Goal: Information Seeking & Learning: Learn about a topic

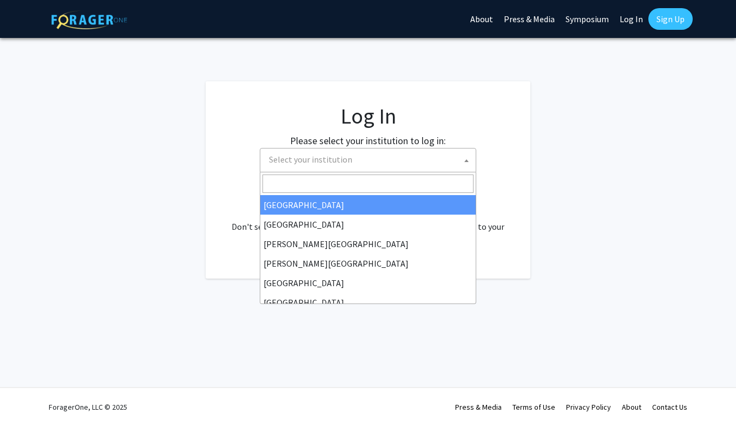
click at [352, 158] on span "Select your institution" at bounding box center [370, 159] width 211 height 22
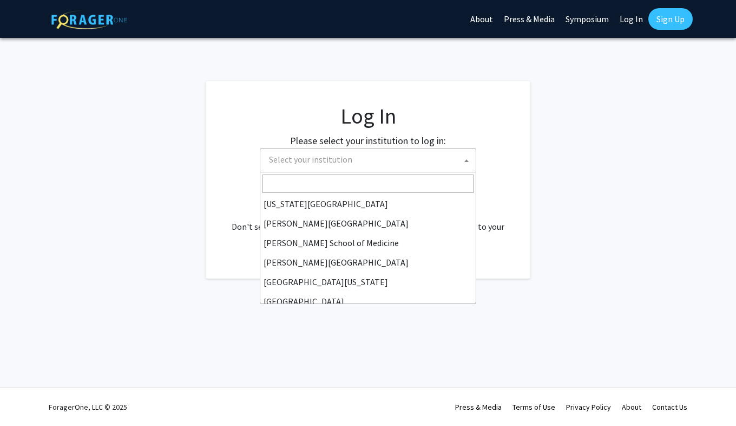
scroll to position [379, 0]
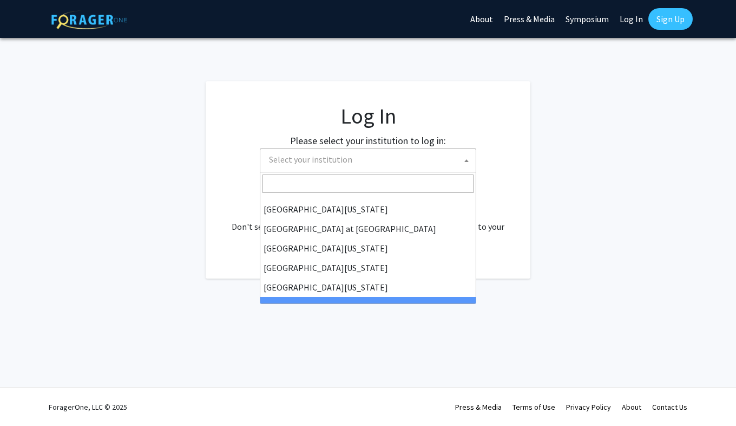
select select "21"
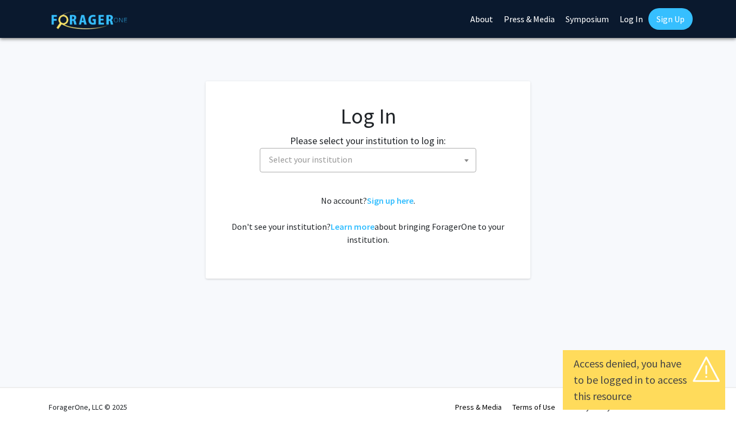
select select
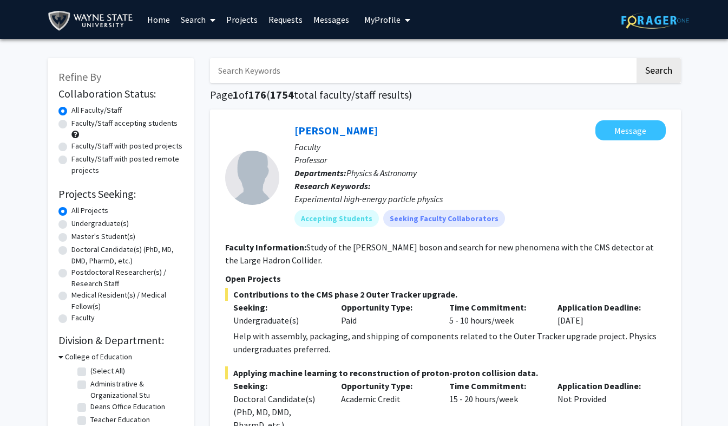
click at [560, 167] on p "Departments: Physics & Astronomy" at bounding box center [480, 172] width 371 height 13
click at [596, 159] on p "Professor" at bounding box center [480, 159] width 371 height 13
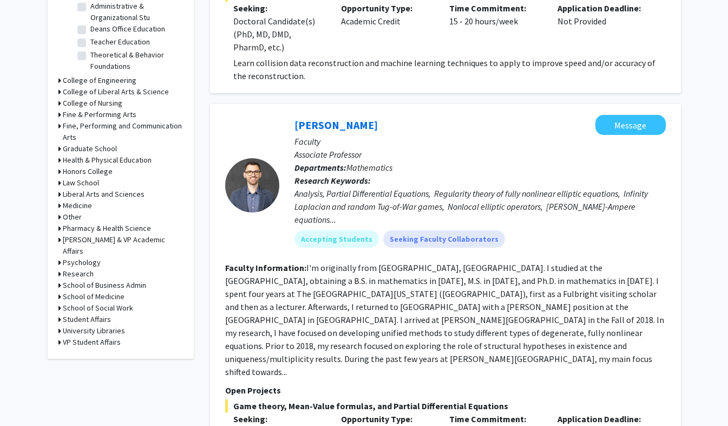
scroll to position [5, 0]
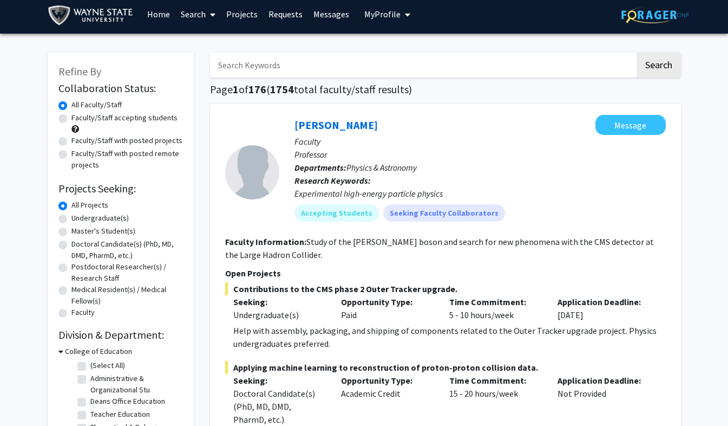
click at [233, 67] on input "Search Keywords" at bounding box center [422, 65] width 425 height 25
click at [637, 53] on button "Search" at bounding box center [659, 65] width 44 height 25
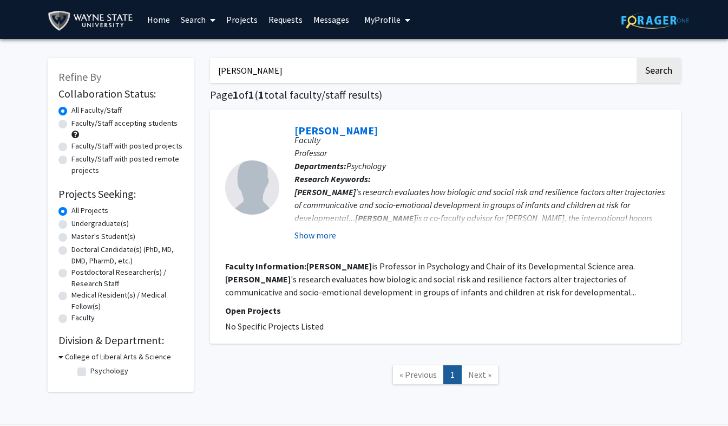
click at [317, 236] on button "Show more" at bounding box center [316, 234] width 42 height 13
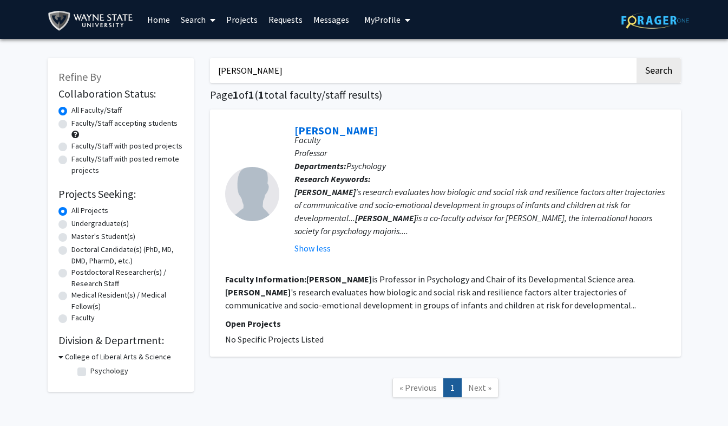
click at [405, 20] on icon "My profile dropdown to access profile and logout" at bounding box center [407, 20] width 5 height 9
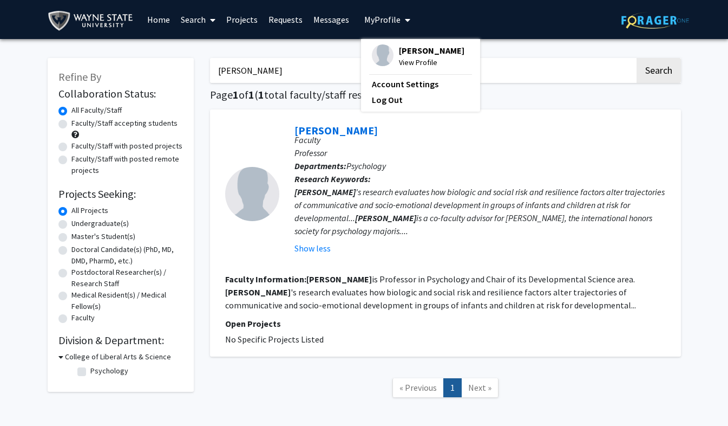
click at [405, 20] on icon "My profile dropdown to access profile and logout" at bounding box center [407, 20] width 5 height 9
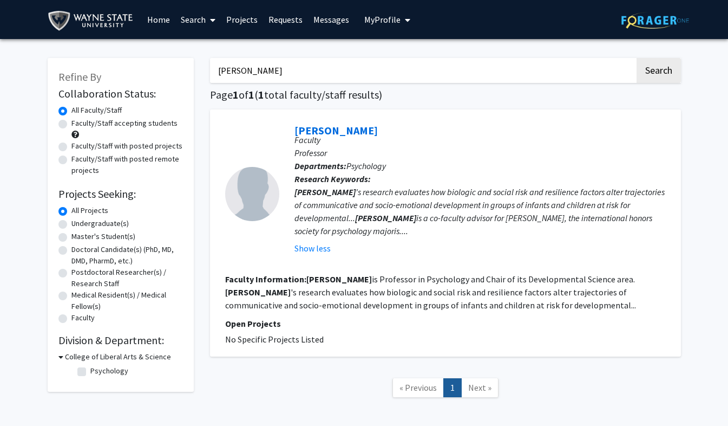
click at [217, 127] on div "[PERSON_NAME] Faculty Professor Departments: Psychology Research Keywords: [PER…" at bounding box center [445, 232] width 471 height 247
click at [252, 73] on input "[PERSON_NAME]" at bounding box center [422, 70] width 425 height 25
type input "B"
click at [637, 58] on button "Search" at bounding box center [659, 70] width 44 height 25
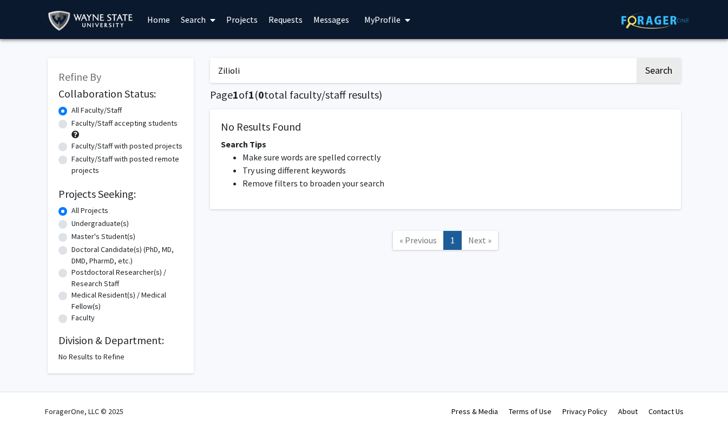
click at [637, 58] on button "Search" at bounding box center [659, 70] width 44 height 25
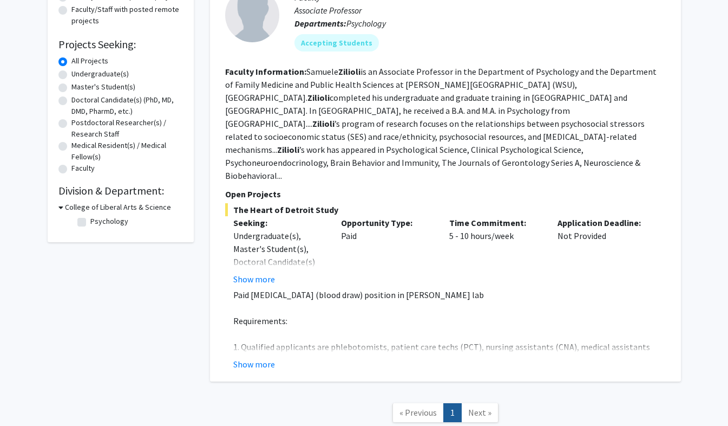
scroll to position [153, 0]
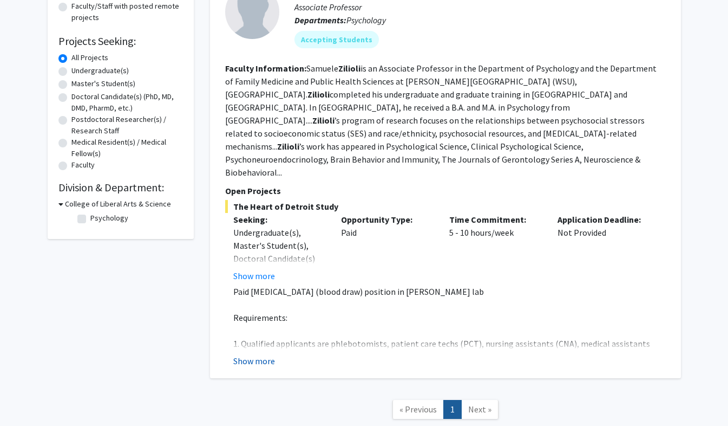
click at [252, 354] on button "Show more" at bounding box center [254, 360] width 42 height 13
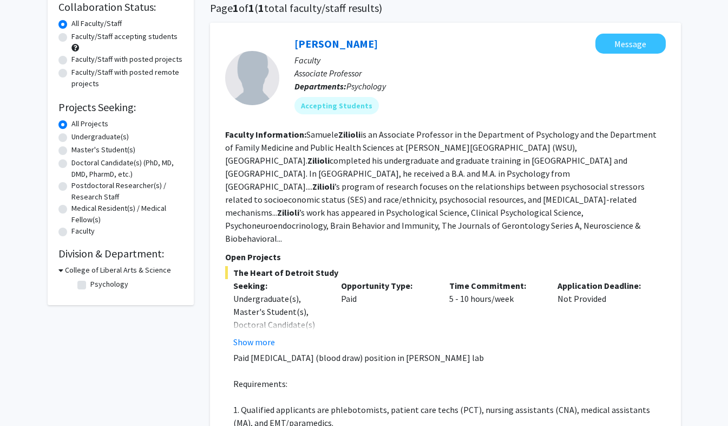
scroll to position [0, 0]
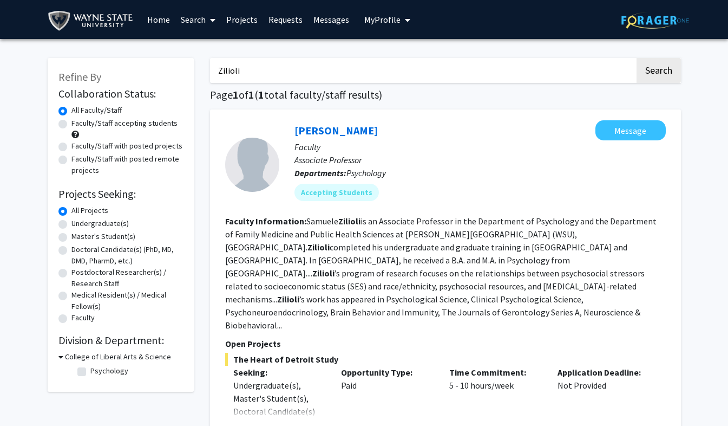
click at [251, 71] on input "Zilioli" at bounding box center [422, 70] width 425 height 25
type input "Z"
click at [637, 58] on button "Search" at bounding box center [659, 70] width 44 height 25
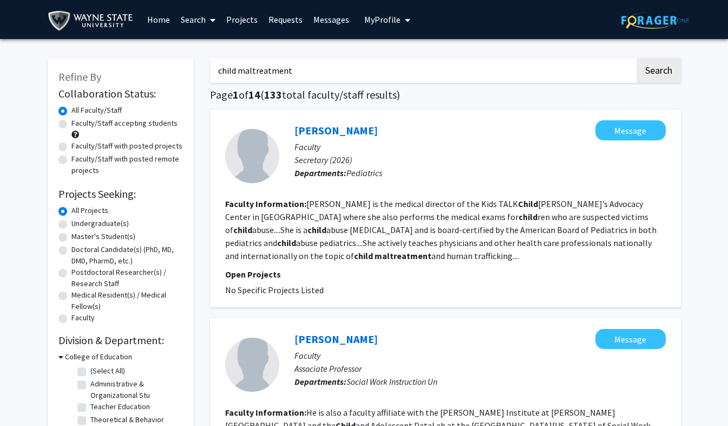
click at [251, 71] on input "child maltreatment" at bounding box center [422, 70] width 425 height 25
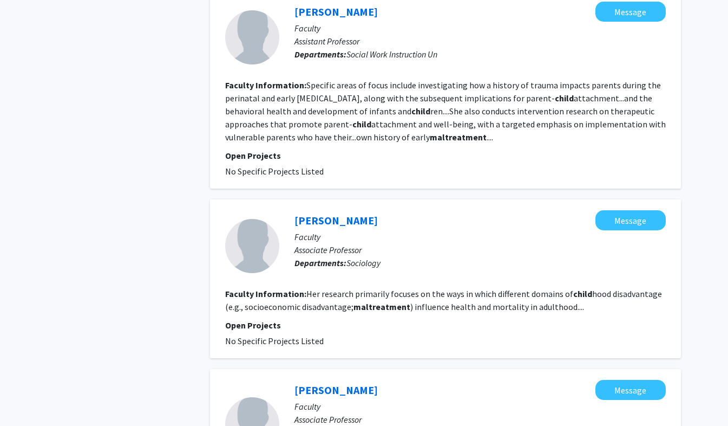
scroll to position [1230, 0]
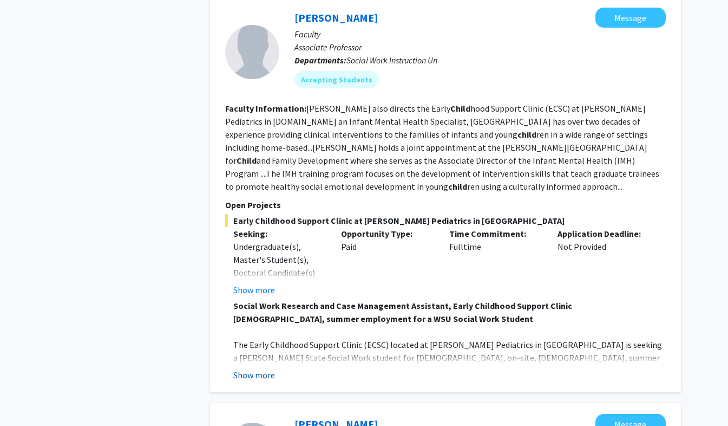
click at [258, 368] on button "Show more" at bounding box center [254, 374] width 42 height 13
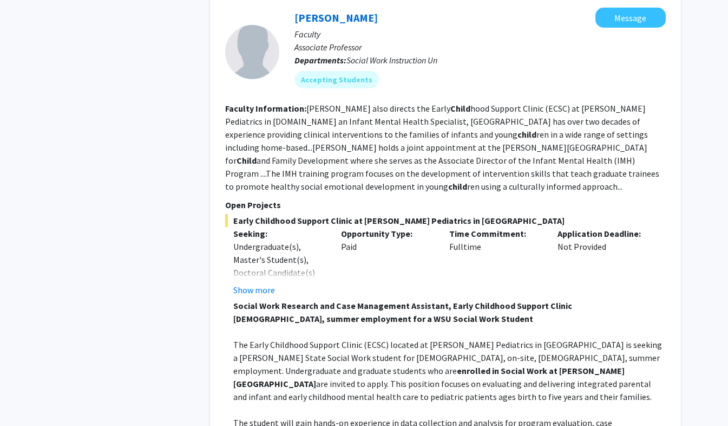
scroll to position [0, 0]
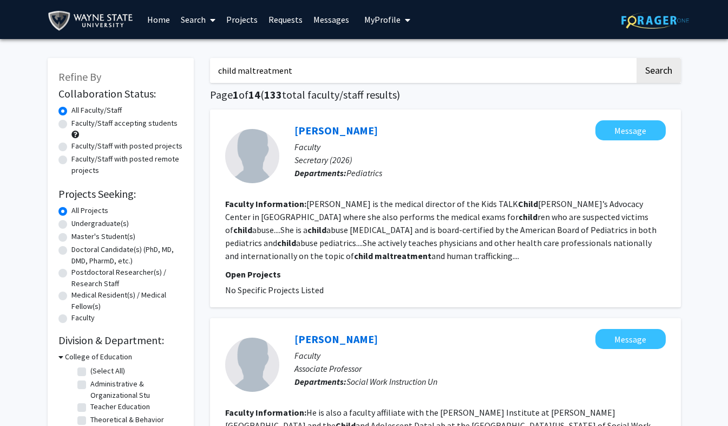
click at [297, 69] on input "child maltreatment" at bounding box center [422, 70] width 425 height 25
click at [637, 58] on button "Search" at bounding box center [659, 70] width 44 height 25
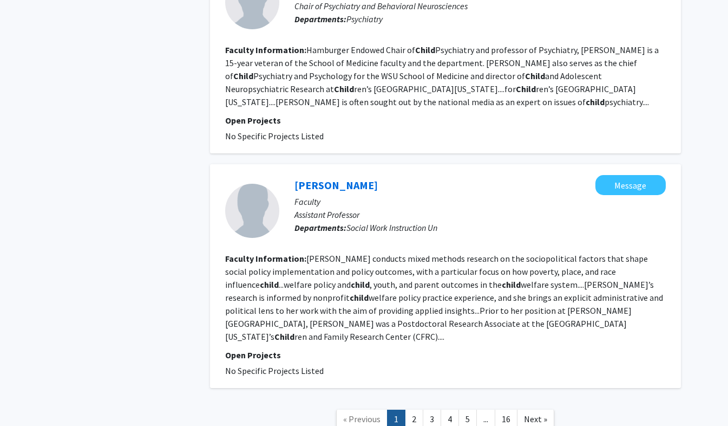
scroll to position [2179, 0]
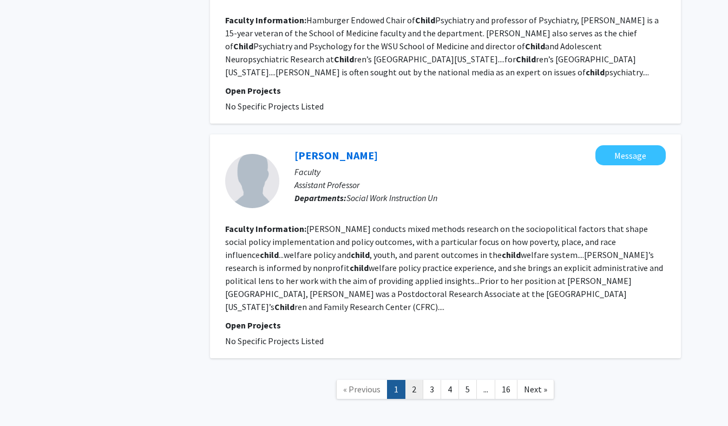
click at [414, 380] on link "2" at bounding box center [414, 389] width 18 height 19
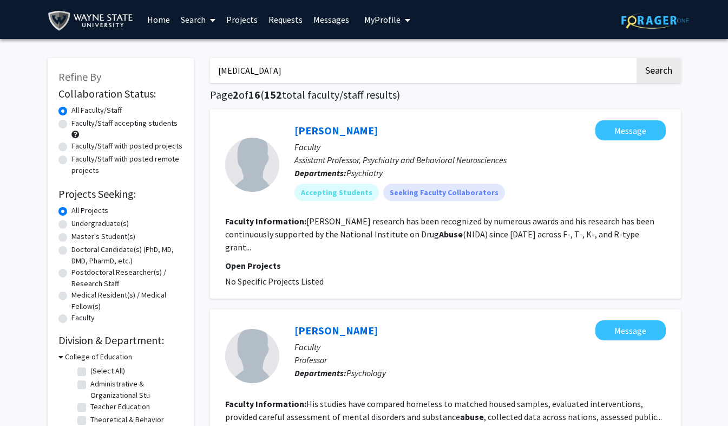
click at [258, 74] on input "[MEDICAL_DATA]" at bounding box center [422, 70] width 425 height 25
type input "c"
click at [637, 58] on button "Search" at bounding box center [659, 70] width 44 height 25
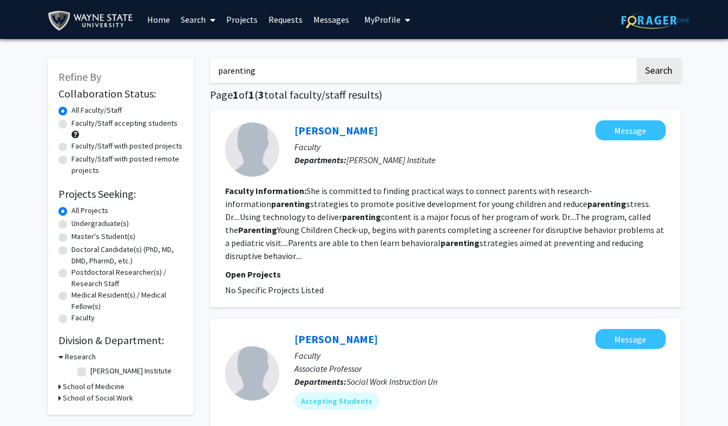
click at [256, 71] on input "parenting" at bounding box center [422, 70] width 425 height 25
click at [637, 58] on button "Search" at bounding box center [659, 70] width 44 height 25
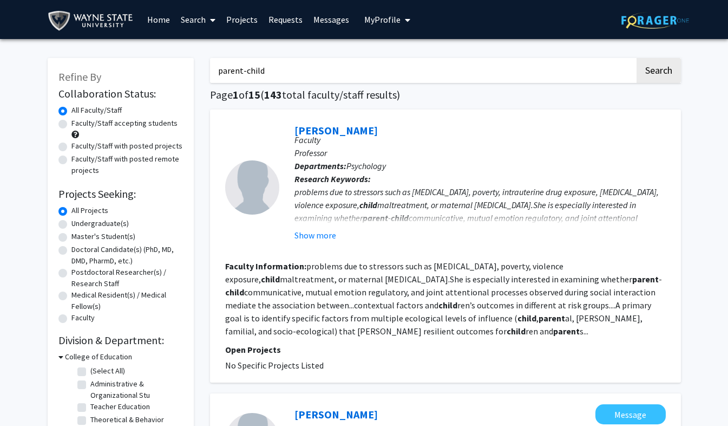
click at [271, 70] on input "parent-child" at bounding box center [422, 70] width 425 height 25
type input "p"
